Goal: Understand process/instructions: Learn how to perform a task or action

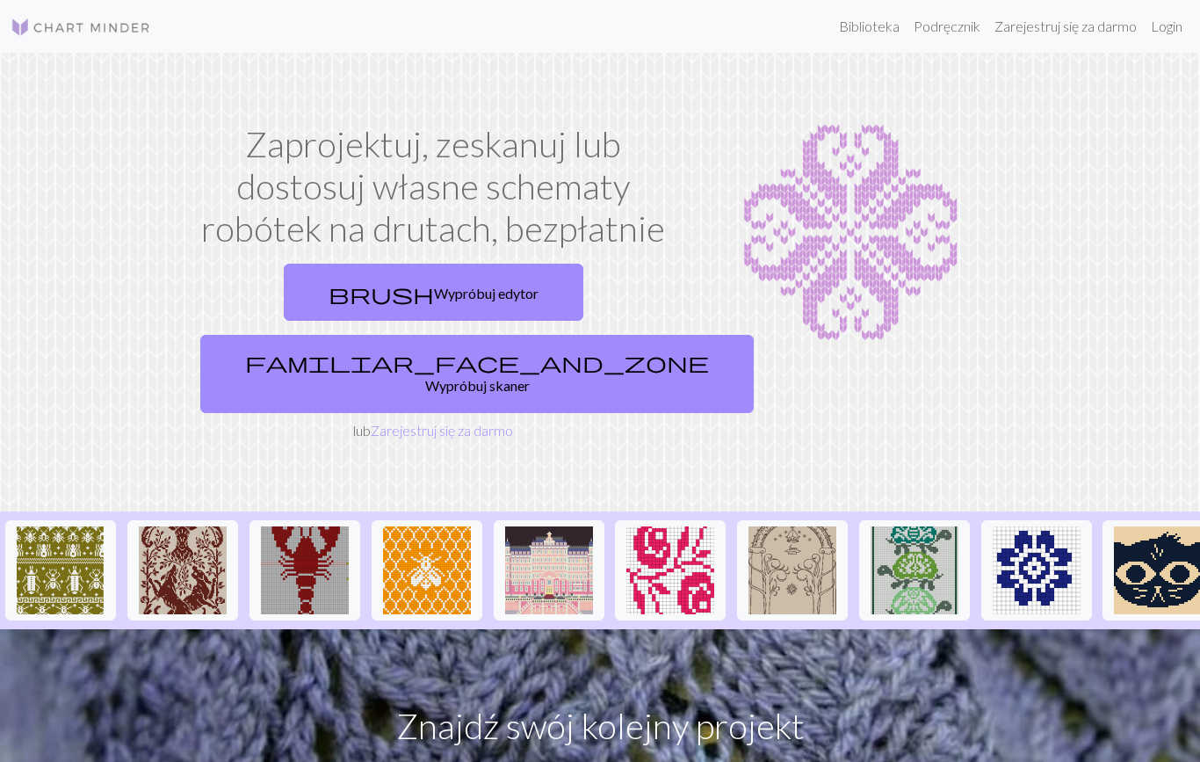
click at [1039, 526] on img at bounding box center [1037, 570] width 88 height 88
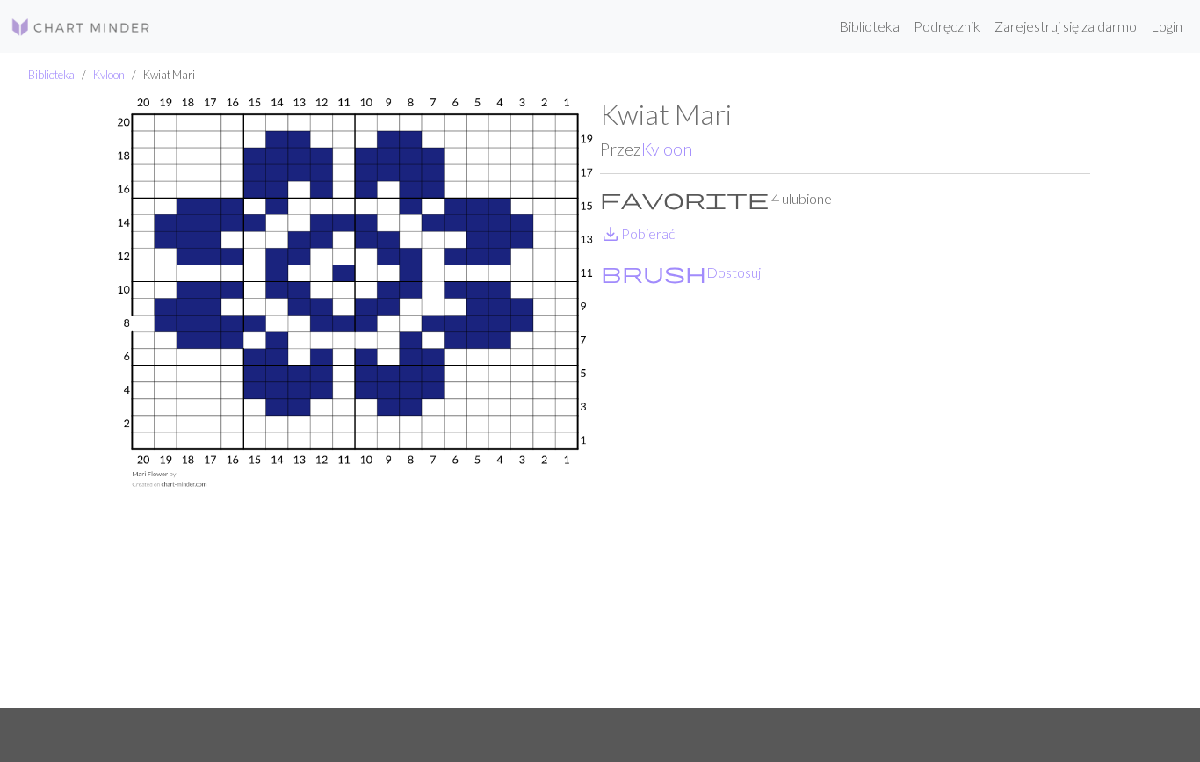
click at [535, 378] on img at bounding box center [355, 403] width 490 height 610
click at [73, 31] on img at bounding box center [81, 27] width 141 height 21
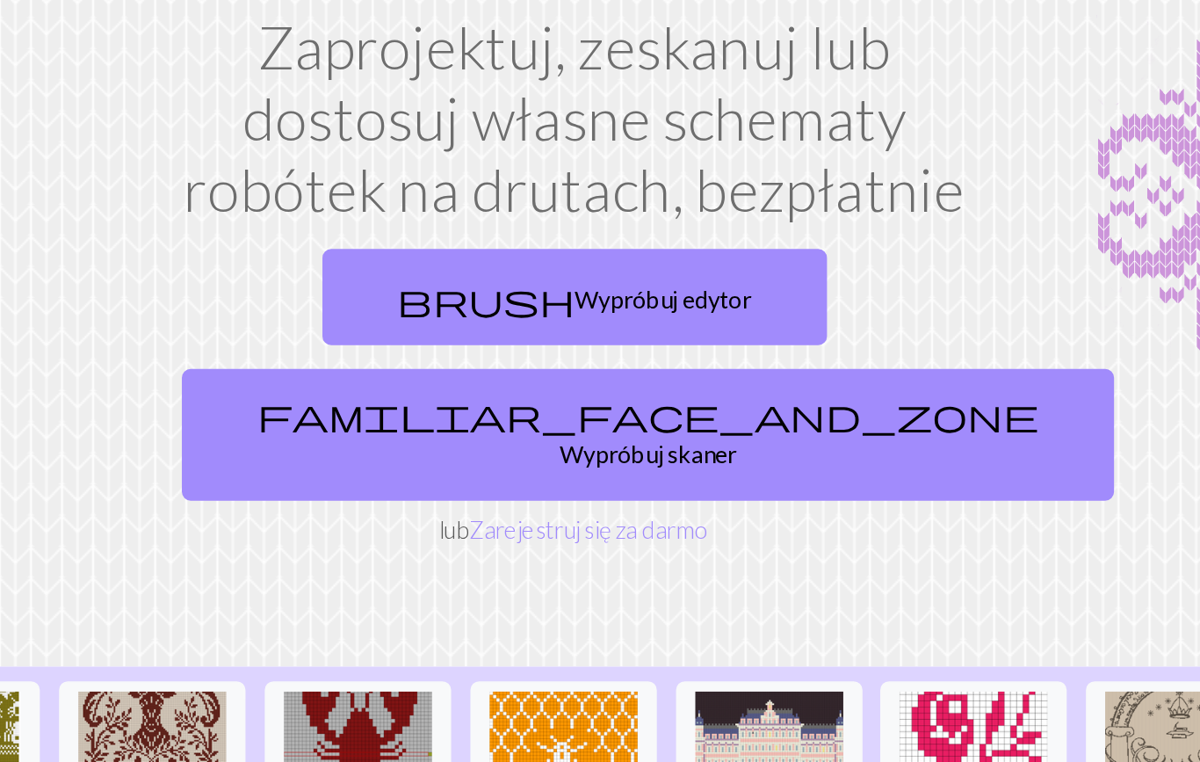
click at [434, 285] on font "Wypróbuj edytor" at bounding box center [486, 293] width 105 height 17
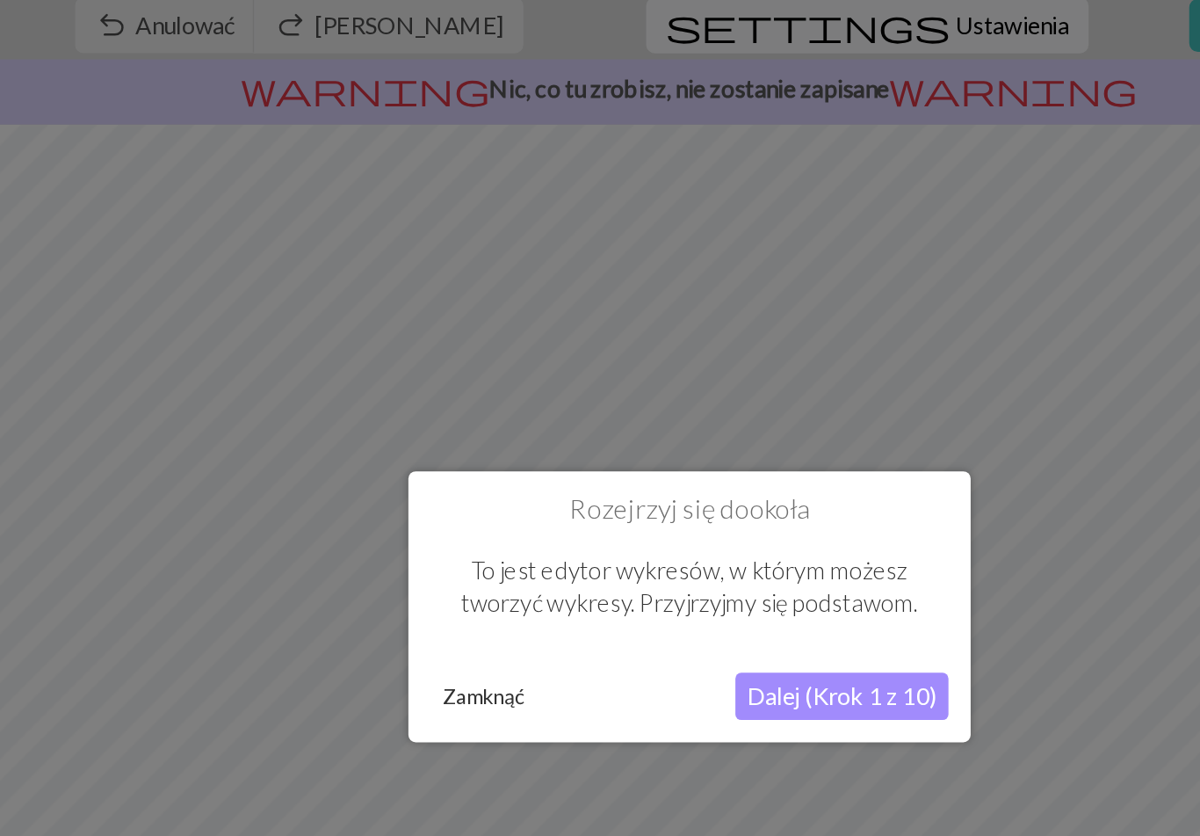
click at [634, 462] on font "Dalej (Krok 1 z 10)" at bounding box center [690, 470] width 112 height 17
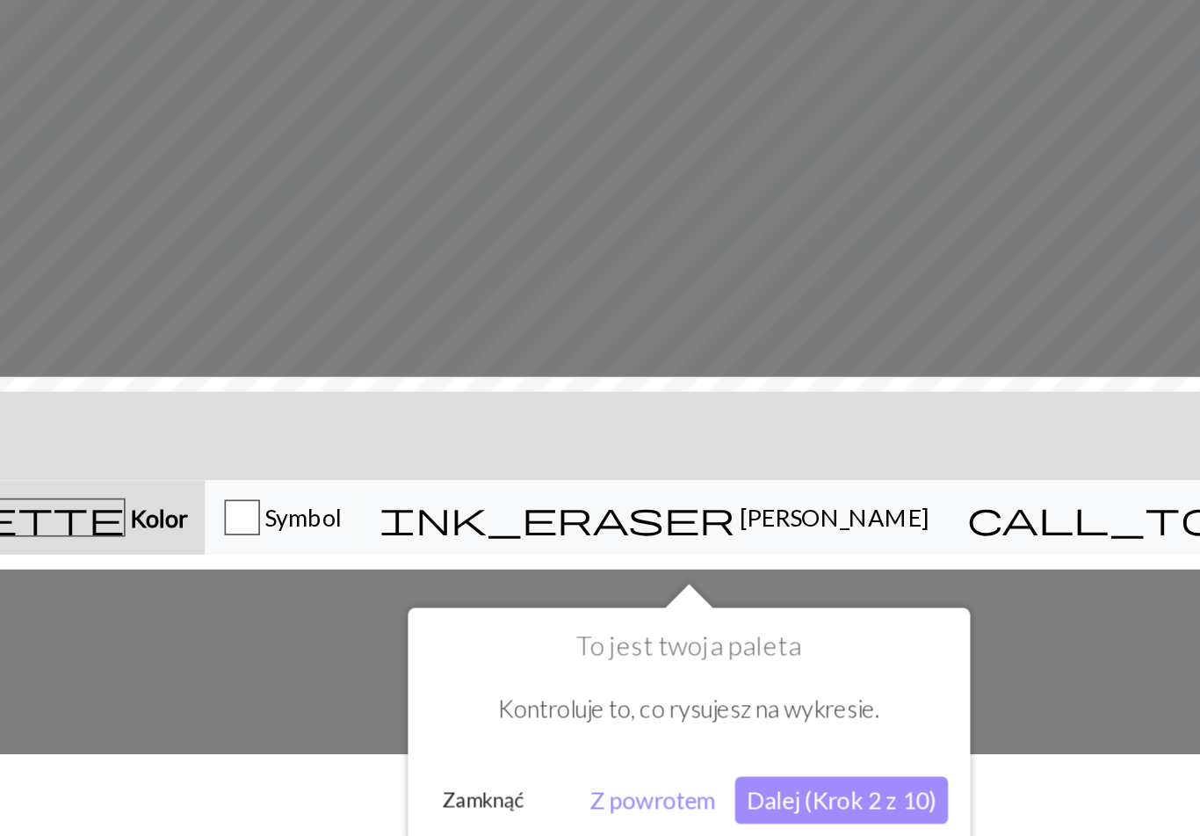
scroll to position [167, 0]
click at [634, 761] on font "Dalej (Krok 2 z 10)" at bounding box center [690, 814] width 112 height 17
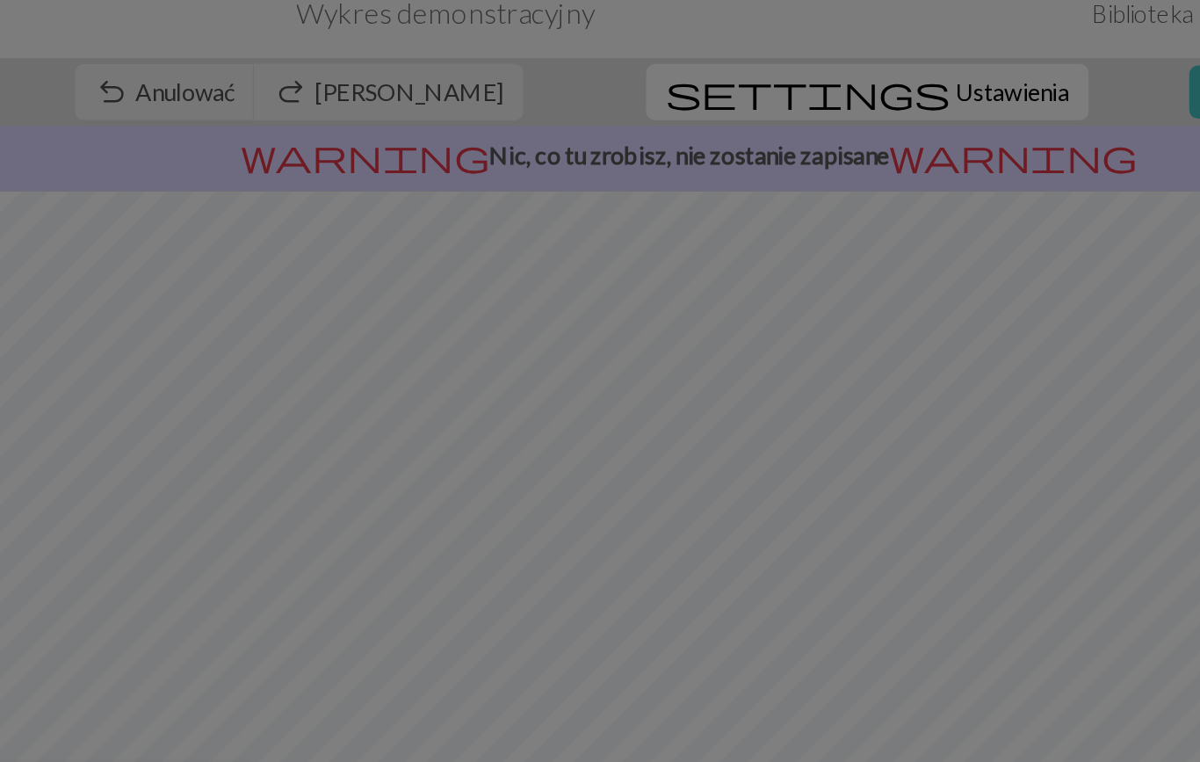
scroll to position [0, 0]
